Goal: Contribute content: Add original content to the website for others to see

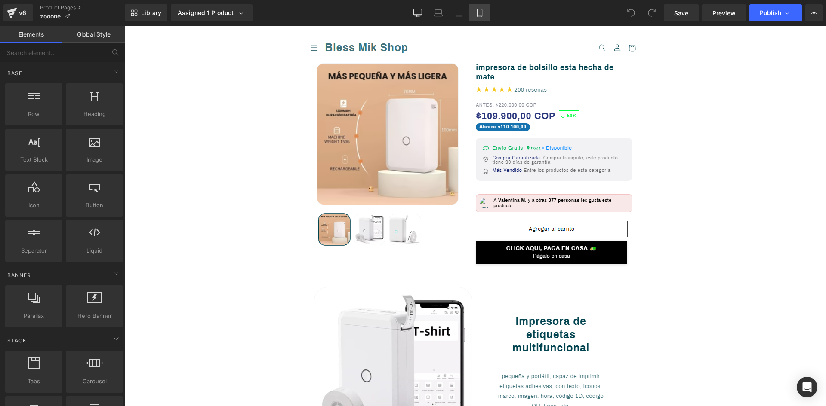
click at [480, 8] on link "Mobile" at bounding box center [479, 12] width 21 height 17
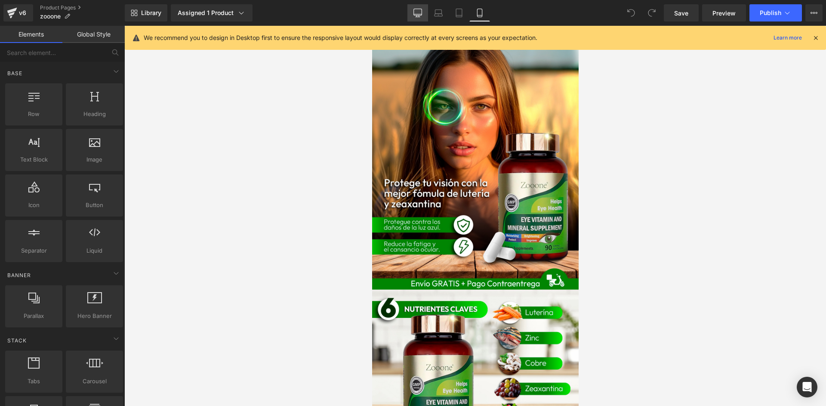
click at [412, 14] on link "Desktop" at bounding box center [417, 12] width 21 height 17
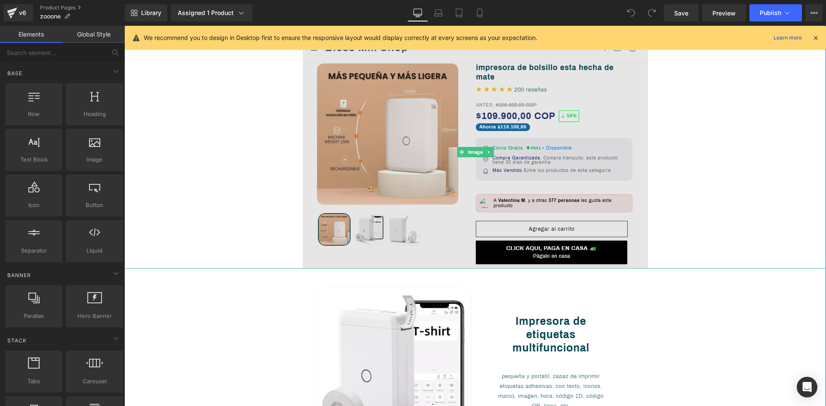
click at [483, 142] on img at bounding box center [475, 152] width 345 height 234
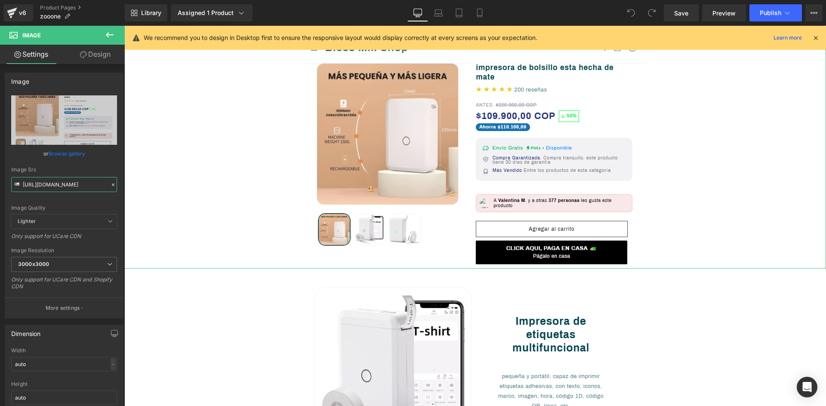
scroll to position [0, 98]
drag, startPoint x: 147, startPoint y: 211, endPoint x: 145, endPoint y: 196, distance: 15.1
paste input "qg9Wt0V/Captura-de-pantalla-2025-08-11-092353"
type input "[URL][DOMAIN_NAME]"
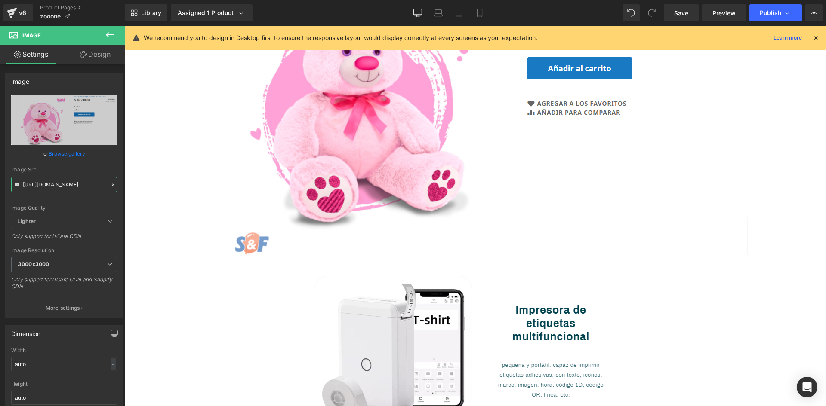
scroll to position [99, 0]
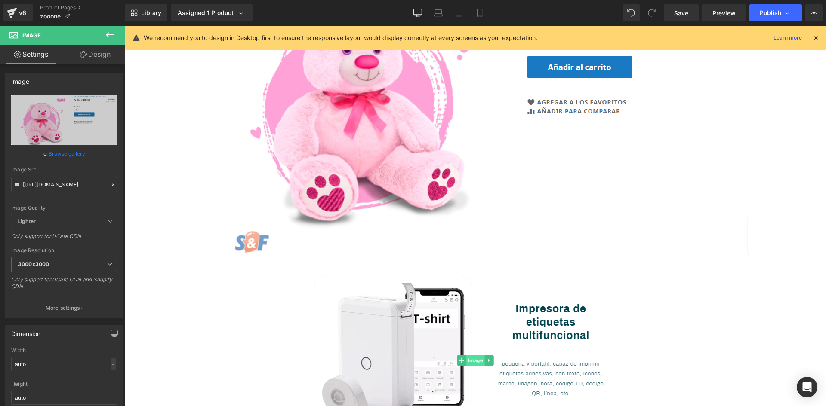
click at [476, 359] on span "Image" at bounding box center [475, 361] width 18 height 10
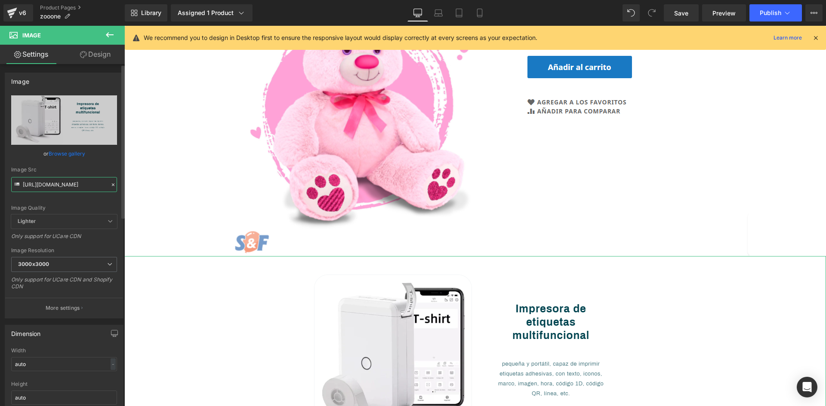
scroll to position [0, 96]
drag, startPoint x: 22, startPoint y: 184, endPoint x: 120, endPoint y: 183, distance: 97.2
click at [120, 183] on div "Image [URL][DOMAIN_NAME] Replace Image Upload image or Browse gallery Image Src…" at bounding box center [64, 196] width 119 height 246
paste input "z3wQTkM/Captura-de-pantalla-2025-08-11-092414"
type input "[URL][DOMAIN_NAME]"
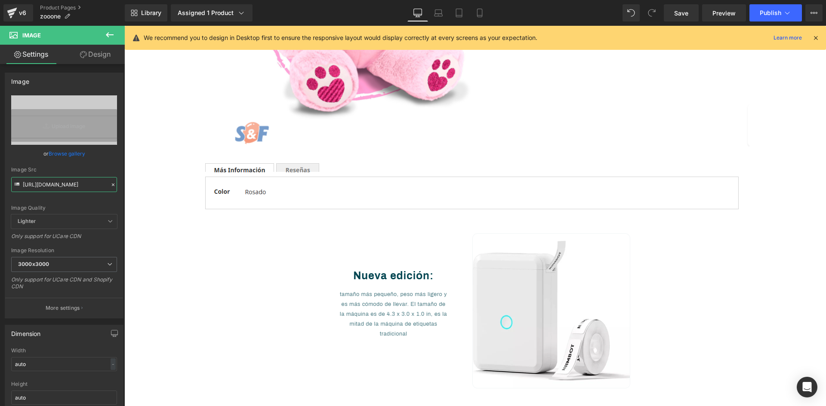
scroll to position [237, 0]
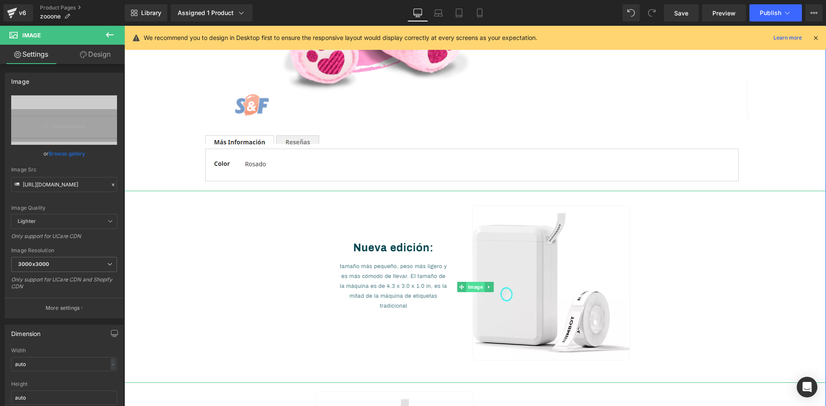
click at [470, 290] on span "Image" at bounding box center [475, 287] width 18 height 10
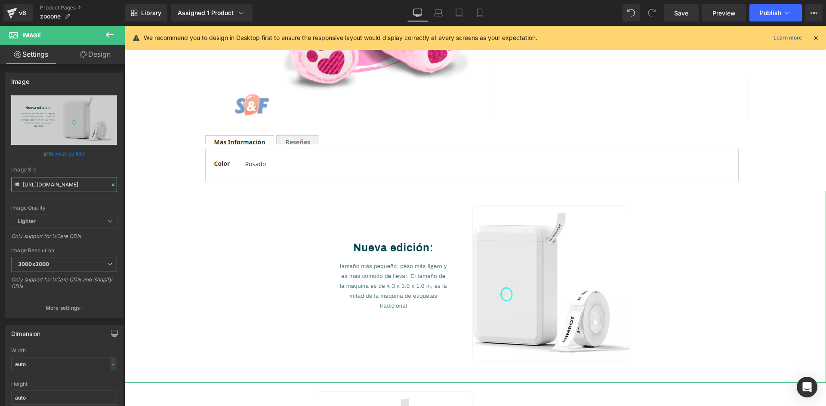
scroll to position [0, 98]
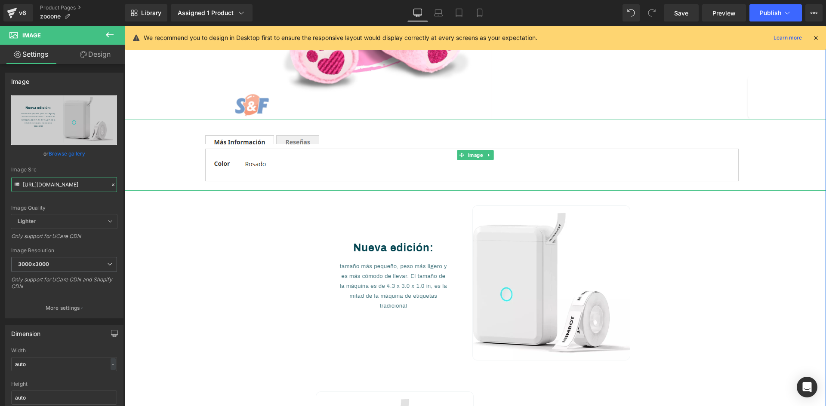
drag, startPoint x: 147, startPoint y: 209, endPoint x: 150, endPoint y: 181, distance: 27.7
paste input "zWYfcwNt/Captura-de-pantalla-2025-08-11-092527"
type input "[URL][DOMAIN_NAME]"
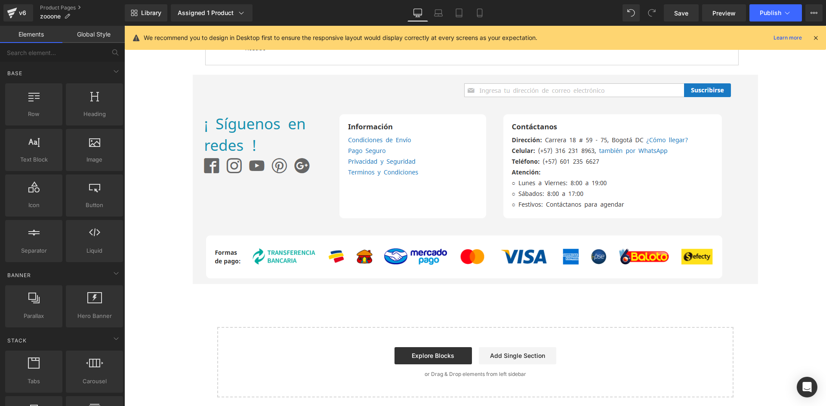
scroll to position [353, 0]
click at [816, 36] on icon at bounding box center [816, 38] width 8 height 8
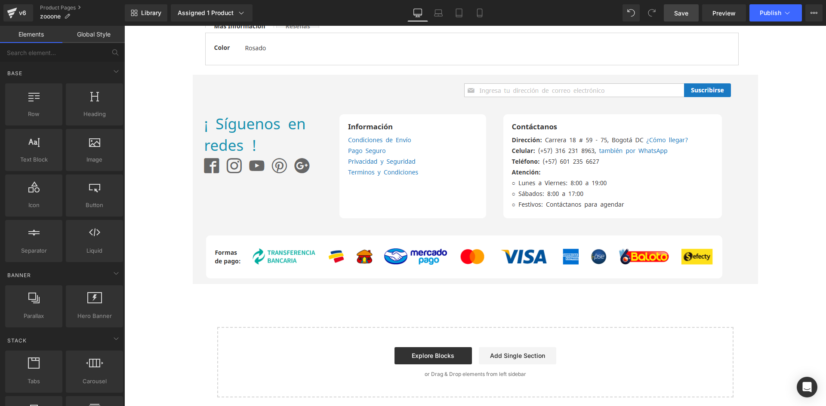
click at [688, 12] on span "Save" at bounding box center [681, 13] width 14 height 9
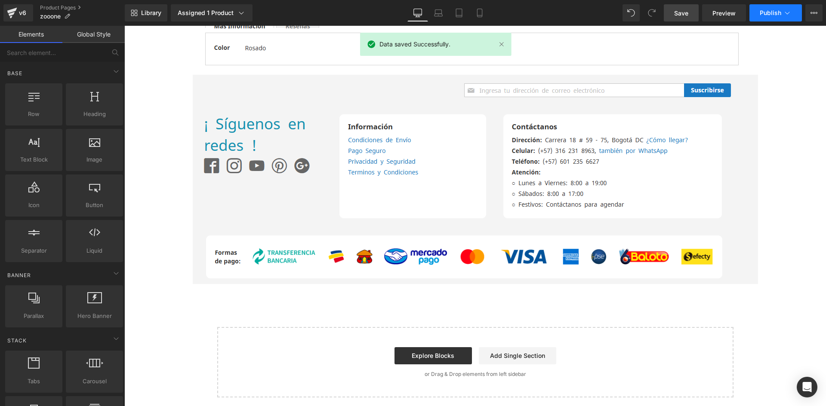
click at [785, 12] on icon at bounding box center [787, 13] width 9 height 9
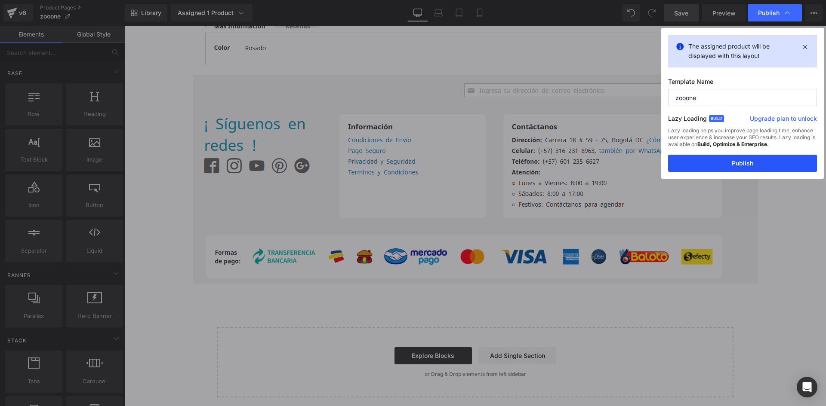
click at [745, 164] on button "Publish" at bounding box center [742, 163] width 149 height 17
